Goal: Complete application form

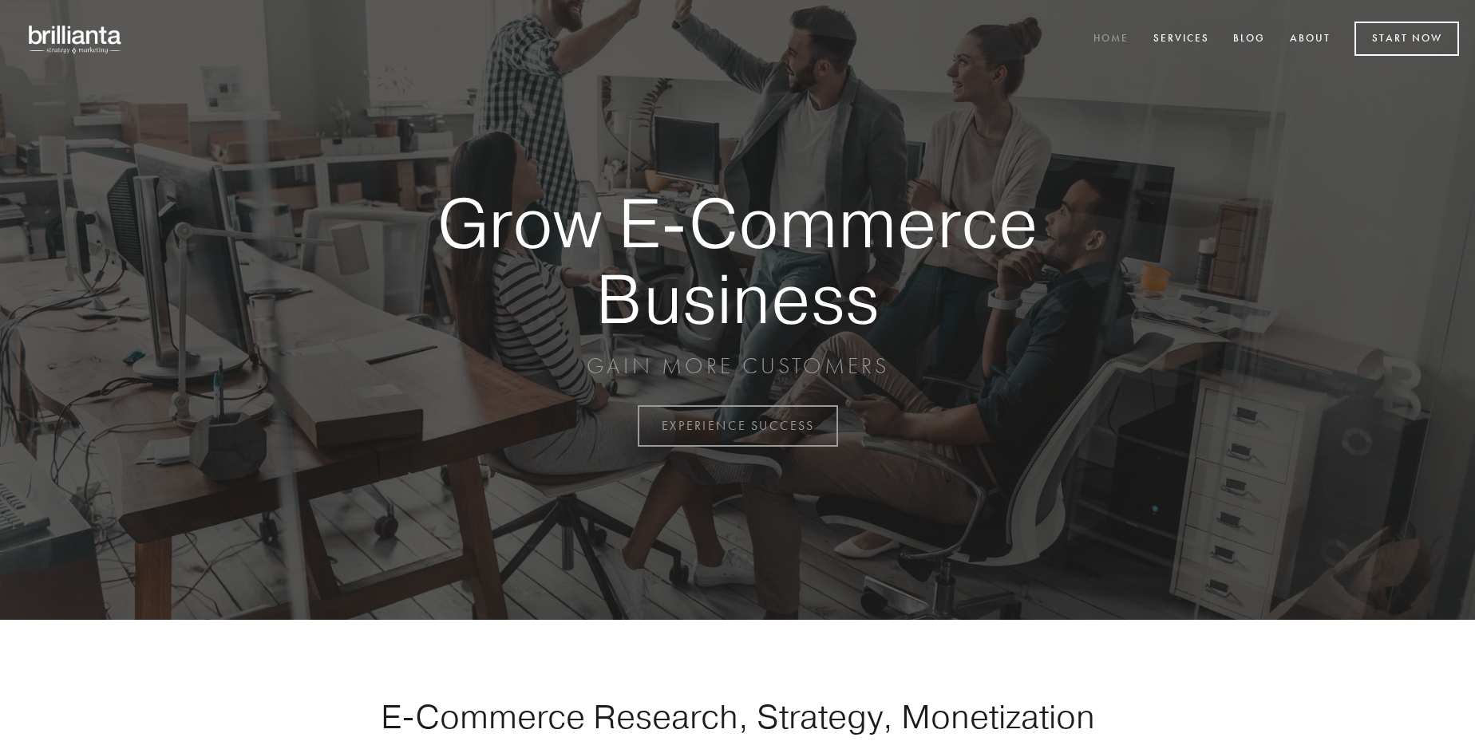
scroll to position [4184, 0]
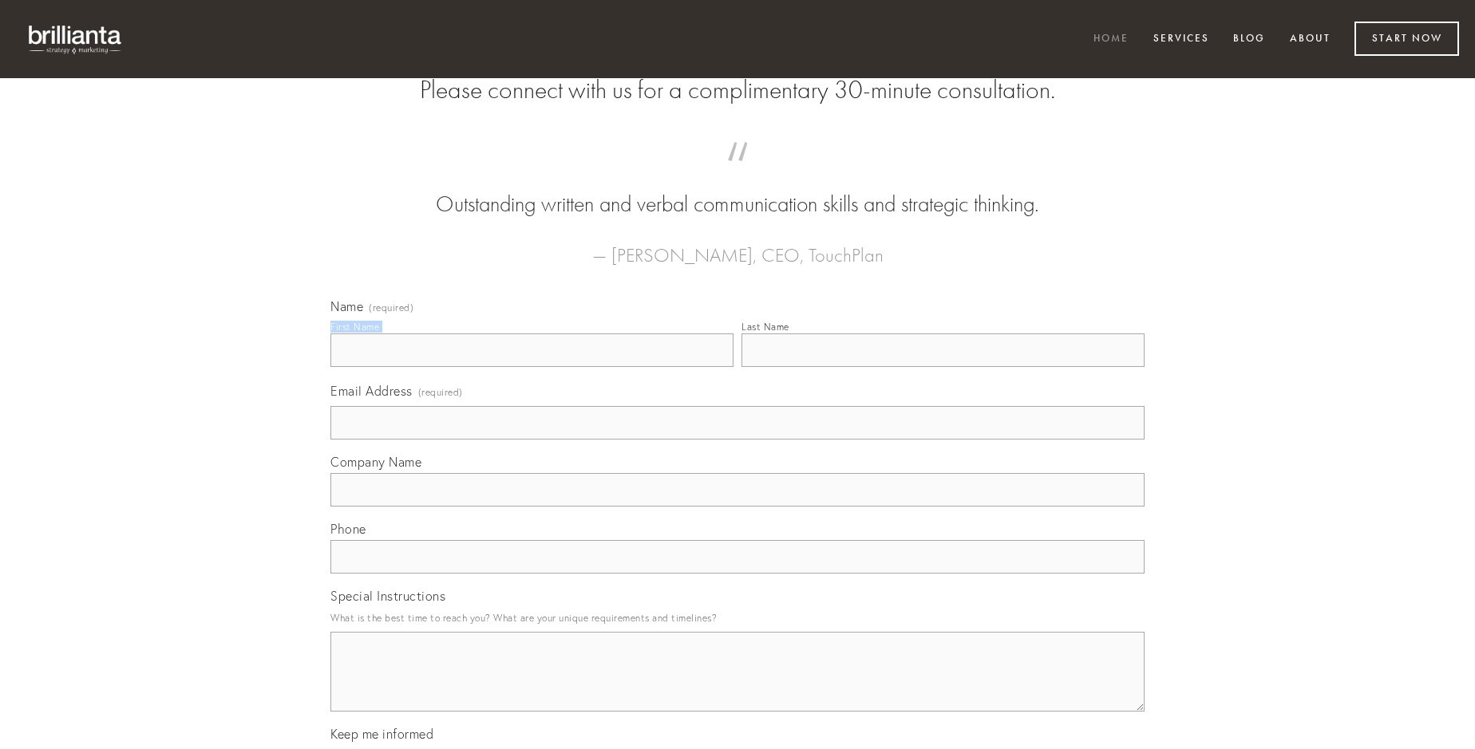
type input "[PERSON_NAME]"
click at [943, 367] on input "Last Name" at bounding box center [942, 351] width 403 height 34
type input "[PERSON_NAME]"
click at [737, 440] on input "Email Address (required)" at bounding box center [737, 423] width 814 height 34
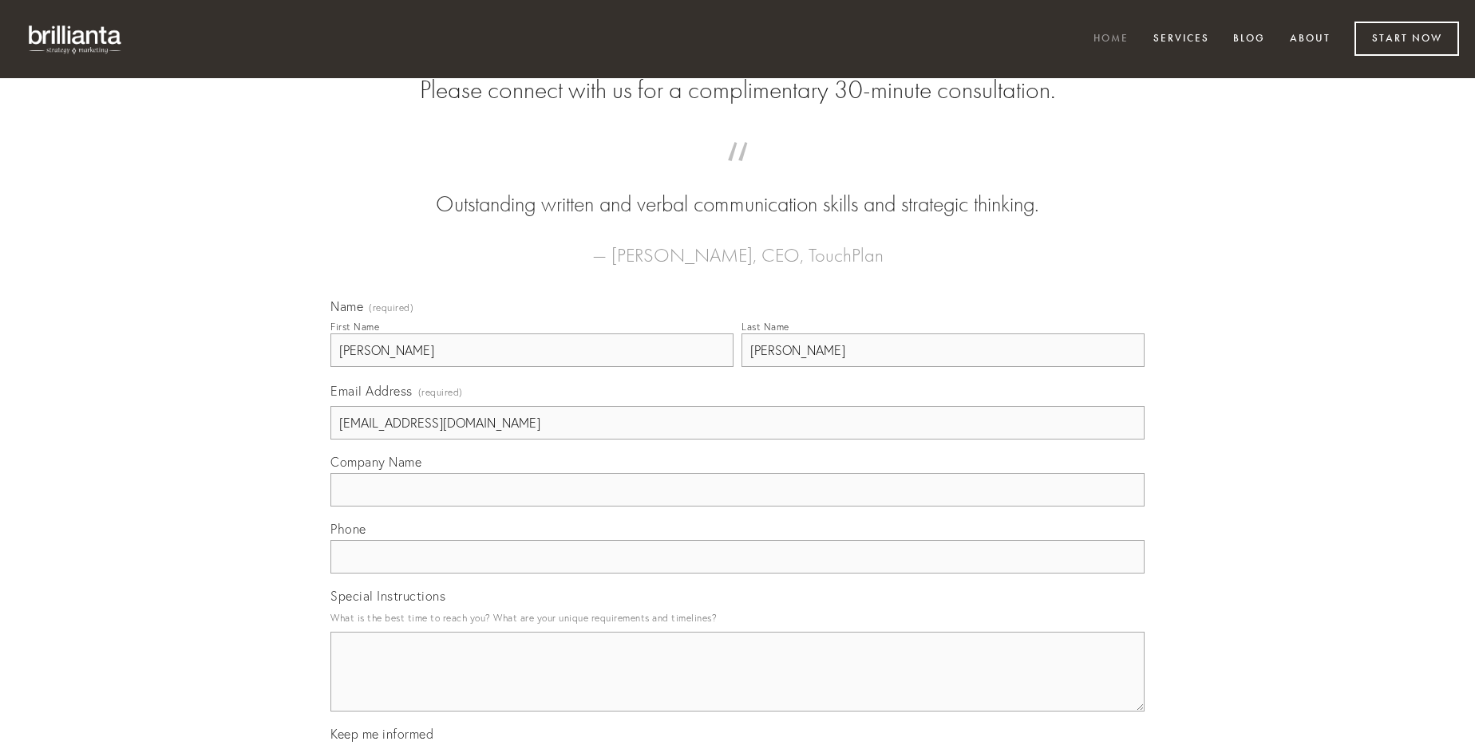
type input "[EMAIL_ADDRESS][DOMAIN_NAME]"
click at [737, 507] on input "Company Name" at bounding box center [737, 490] width 814 height 34
type input "alveus"
click at [737, 574] on input "text" at bounding box center [737, 557] width 814 height 34
click at [737, 686] on textarea "Special Instructions" at bounding box center [737, 672] width 814 height 80
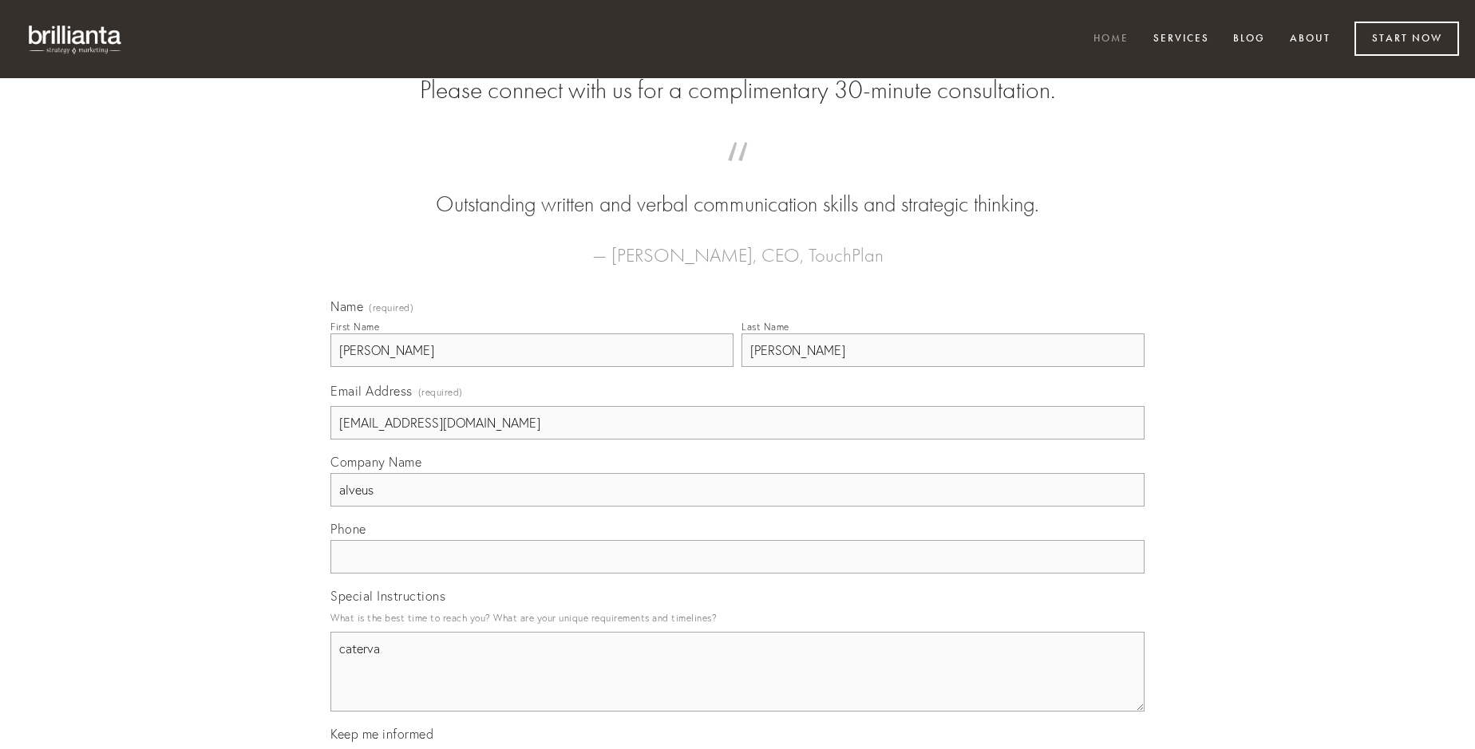
type textarea "caterva"
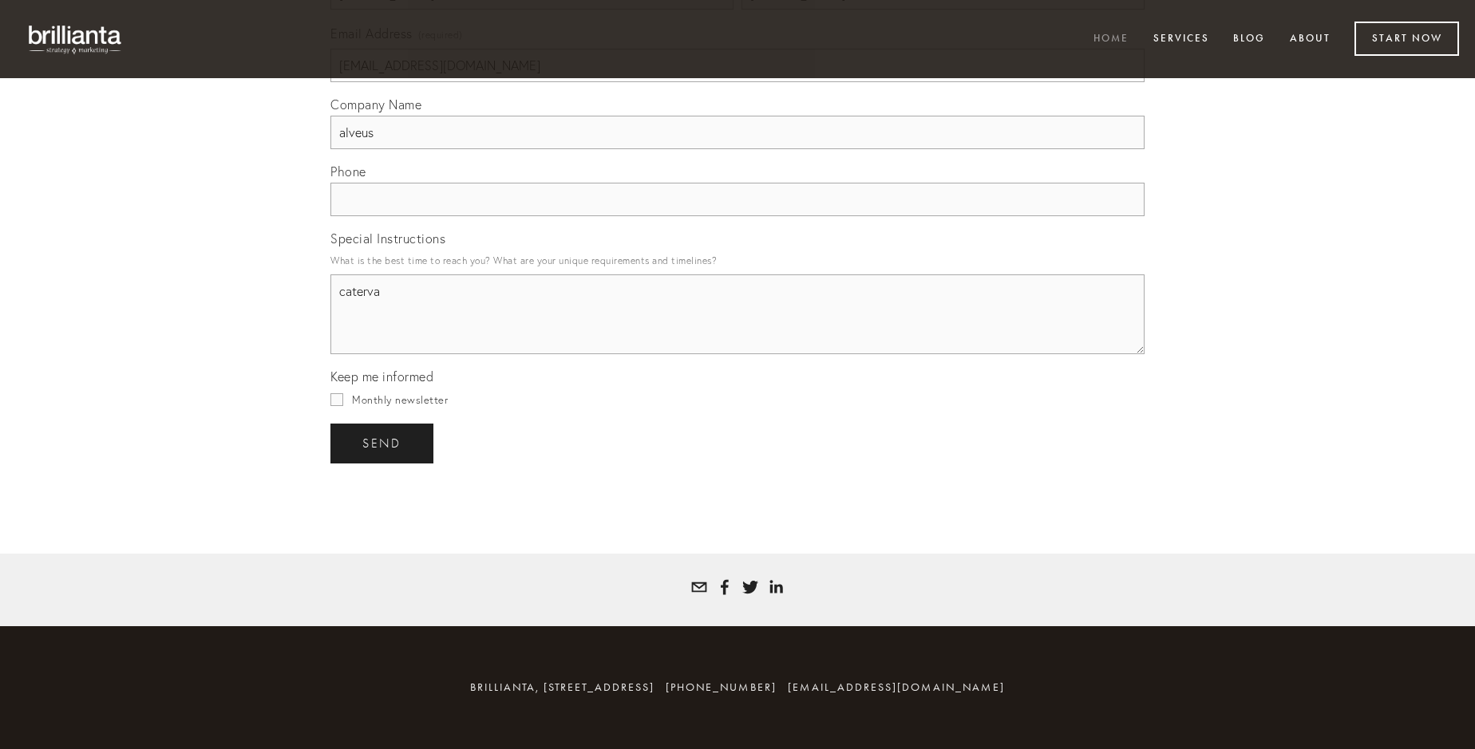
click at [383, 443] on span "send" at bounding box center [381, 444] width 39 height 14
